Goal: Find specific page/section: Find specific page/section

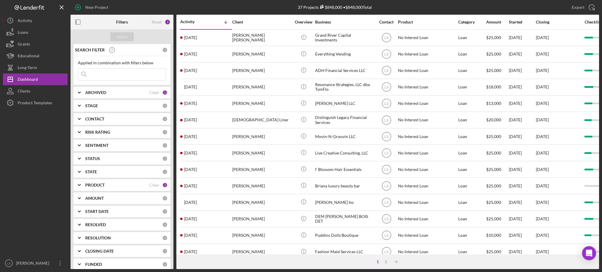
click at [111, 74] on input at bounding box center [122, 74] width 88 height 12
type input "aaron"
click at [130, 95] on div "ARCHIVED Clear 1" at bounding box center [126, 93] width 82 height 12
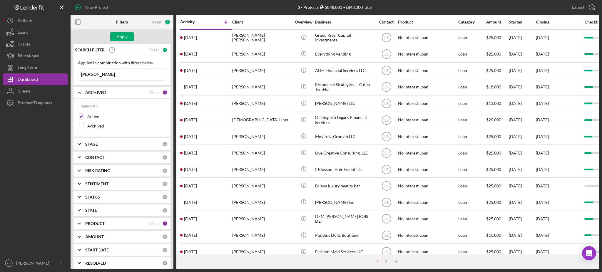
click at [82, 128] on input "Archived" at bounding box center [81, 126] width 6 height 6
checkbox input "true"
click at [123, 38] on div "Apply" at bounding box center [122, 36] width 11 height 9
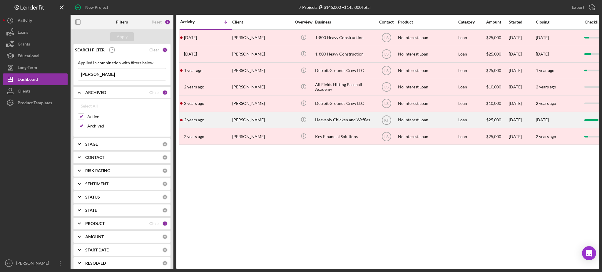
click at [251, 117] on div "[PERSON_NAME]" at bounding box center [261, 120] width 59 height 16
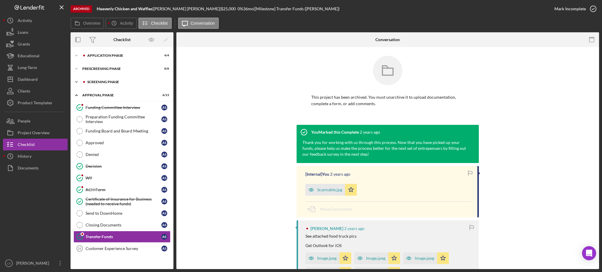
click at [121, 83] on div "Screening Phase" at bounding box center [126, 82] width 79 height 4
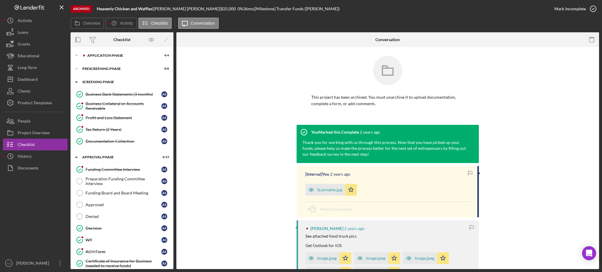
click at [121, 83] on div "Screening Phase" at bounding box center [124, 82] width 84 height 4
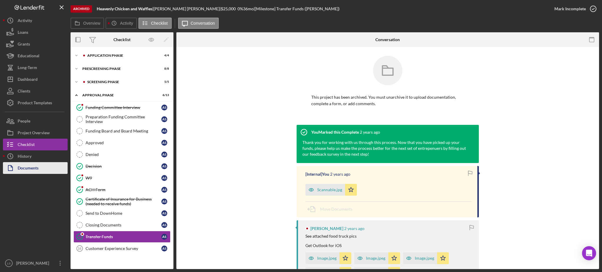
click at [22, 167] on div "Documents" at bounding box center [28, 168] width 21 height 13
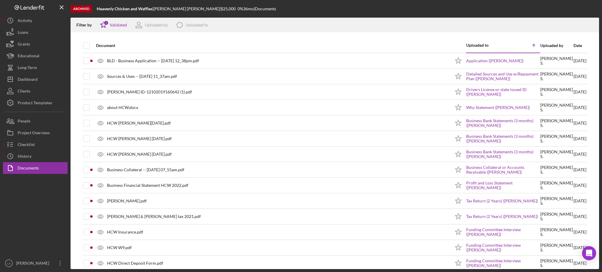
click at [573, 46] on div "Date" at bounding box center [579, 45] width 13 height 5
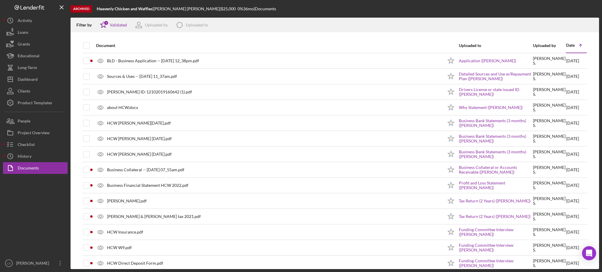
click at [566, 46] on div "Date" at bounding box center [570, 45] width 9 height 5
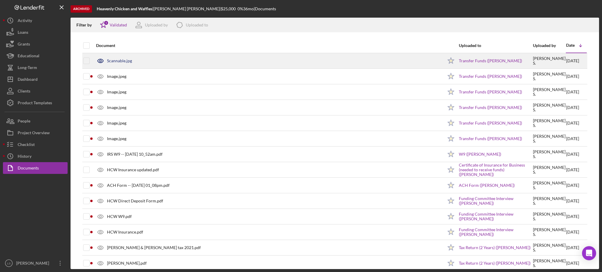
click at [158, 63] on div "Scannable.jpg" at bounding box center [268, 60] width 350 height 15
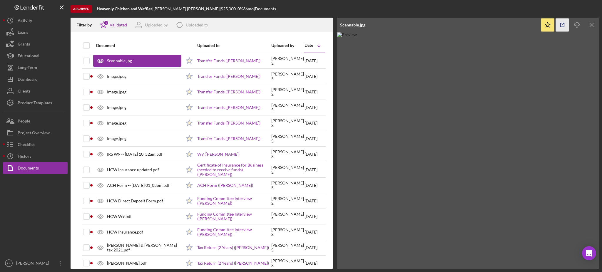
click at [566, 26] on icon "button" at bounding box center [562, 25] width 13 height 13
